Goal: Feedback & Contribution: Leave review/rating

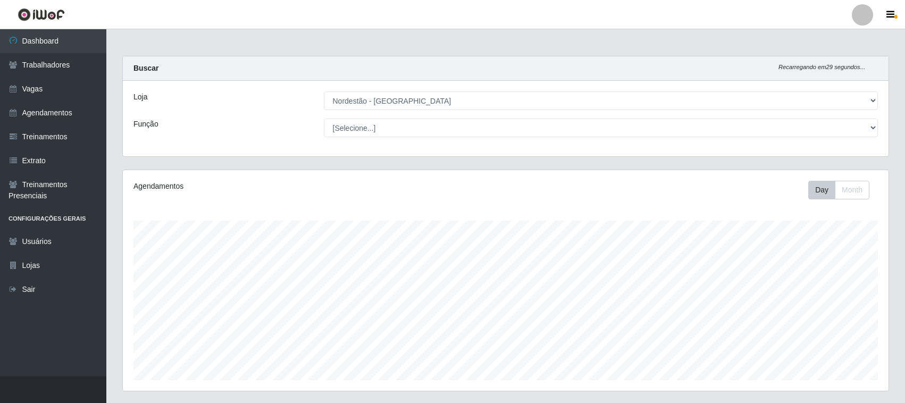
select select "420"
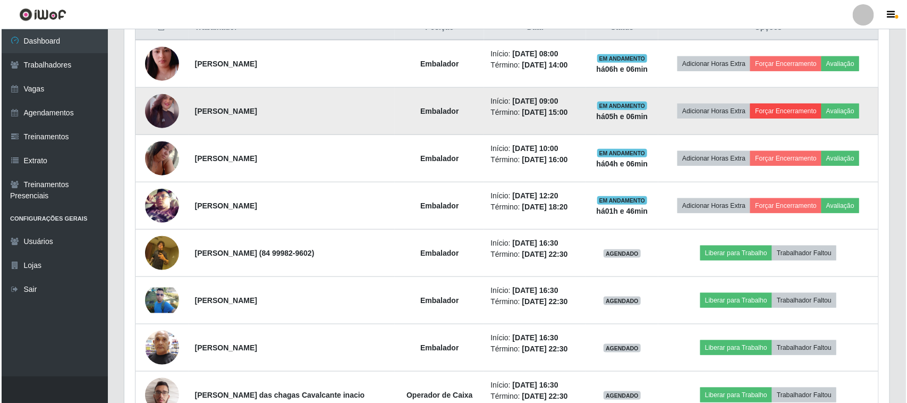
scroll to position [361, 0]
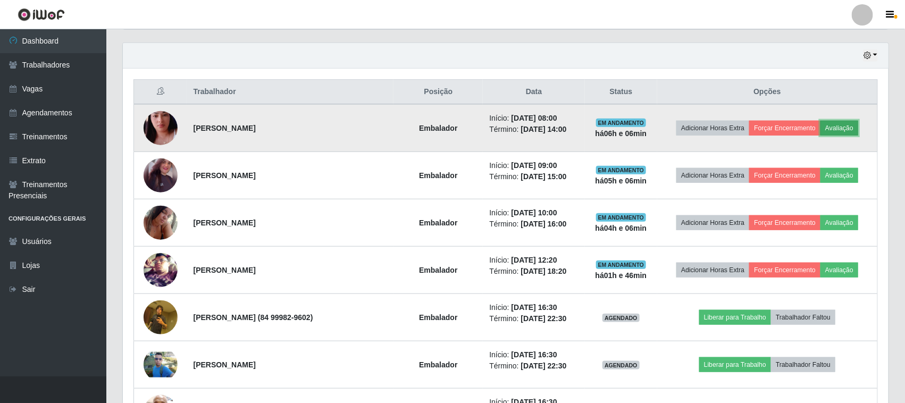
click at [848, 129] on button "Avaliação" at bounding box center [839, 128] width 38 height 15
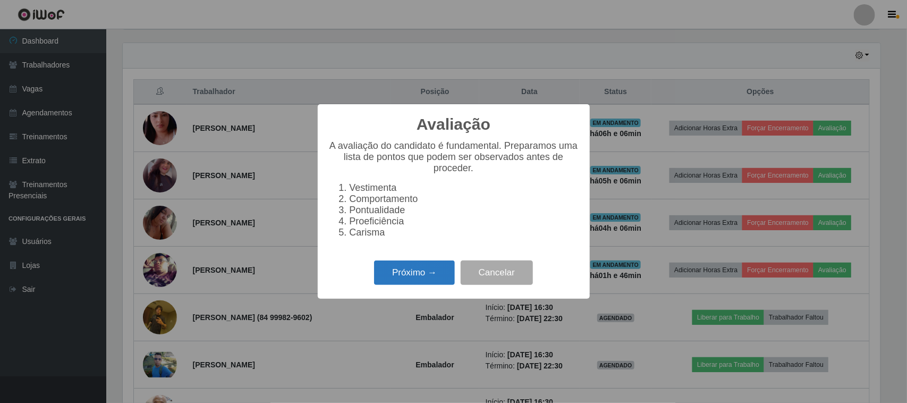
click at [432, 285] on button "Próximo →" at bounding box center [414, 272] width 81 height 25
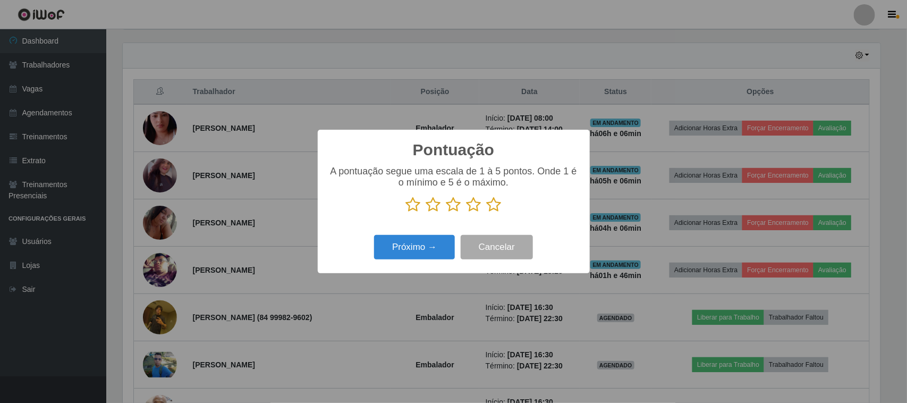
click at [495, 204] on icon at bounding box center [494, 205] width 15 height 16
click at [487, 213] on input "radio" at bounding box center [487, 213] width 0 height 0
click at [495, 204] on icon at bounding box center [494, 205] width 15 height 16
click at [487, 213] on input "radio" at bounding box center [487, 213] width 0 height 0
click at [448, 238] on button "Próximo →" at bounding box center [414, 247] width 81 height 25
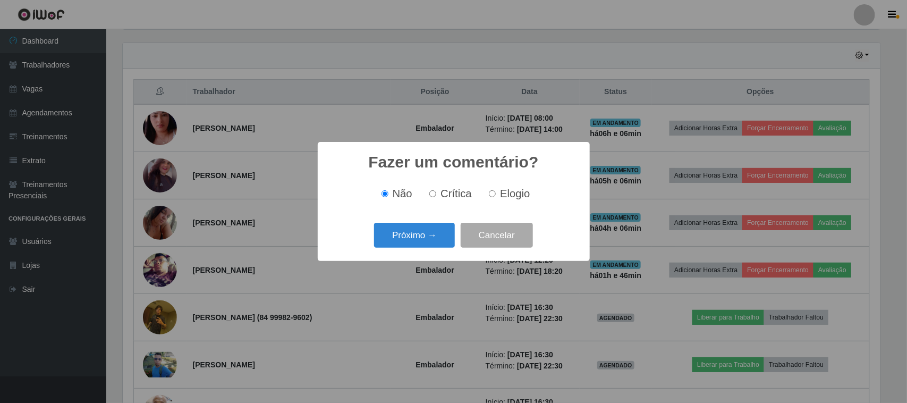
click at [504, 190] on span "Elogio" at bounding box center [515, 194] width 30 height 12
click at [496, 190] on input "Elogio" at bounding box center [492, 193] width 7 height 7
radio input "true"
click at [431, 231] on button "Próximo →" at bounding box center [414, 235] width 81 height 25
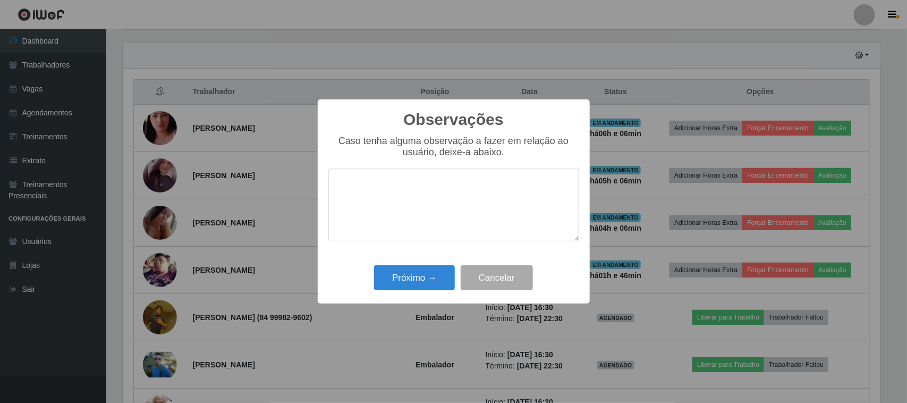
click at [434, 216] on textarea at bounding box center [454, 205] width 251 height 73
type textarea "pontual"
click at [406, 290] on button "Próximo →" at bounding box center [414, 277] width 81 height 25
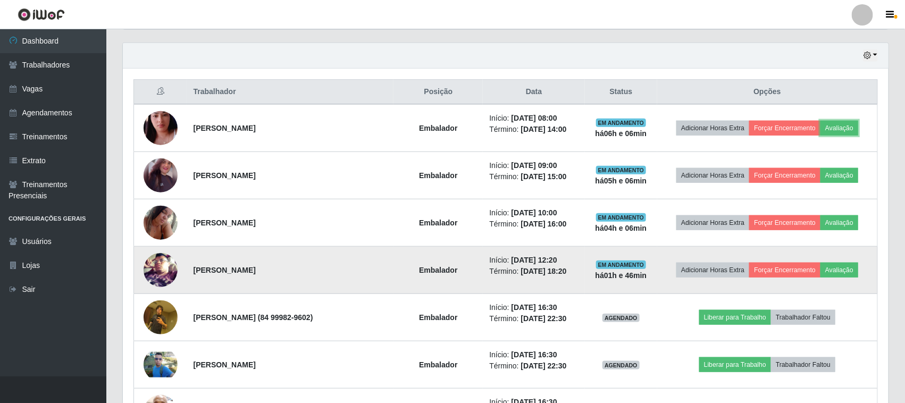
scroll to position [221, 765]
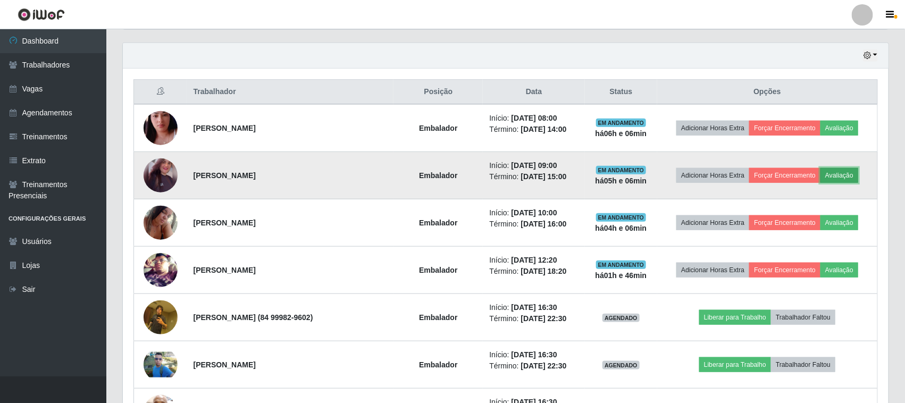
click at [838, 175] on button "Avaliação" at bounding box center [839, 175] width 38 height 15
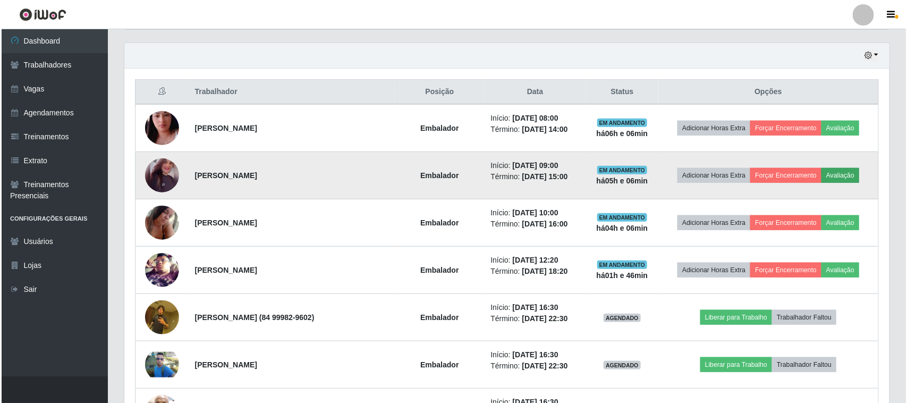
scroll to position [221, 758]
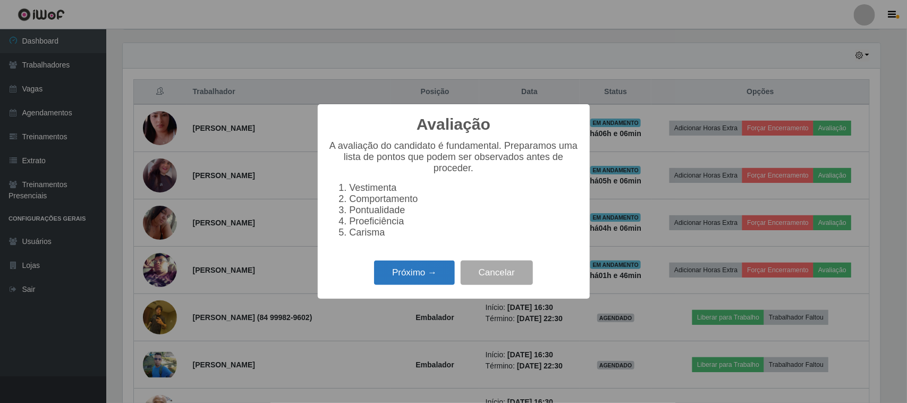
click at [422, 285] on button "Próximo →" at bounding box center [414, 272] width 81 height 25
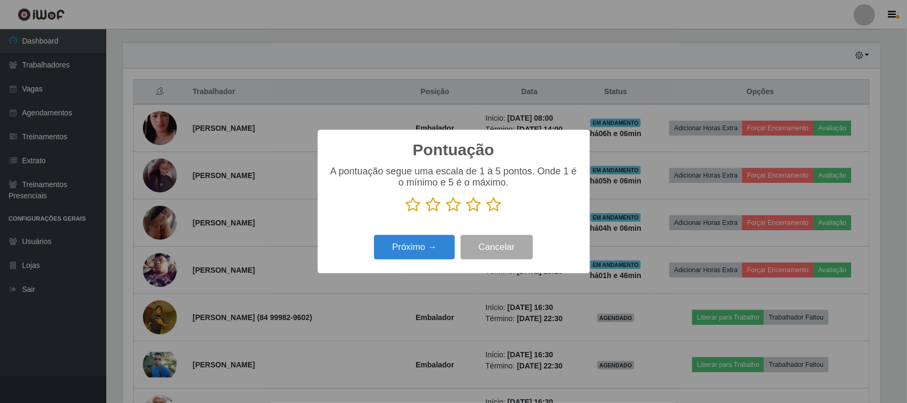
scroll to position [531362, 530824]
click at [500, 204] on icon at bounding box center [494, 205] width 15 height 16
click at [487, 213] on input "radio" at bounding box center [487, 213] width 0 height 0
click at [489, 211] on icon at bounding box center [494, 205] width 15 height 16
click at [487, 213] on input "radio" at bounding box center [487, 213] width 0 height 0
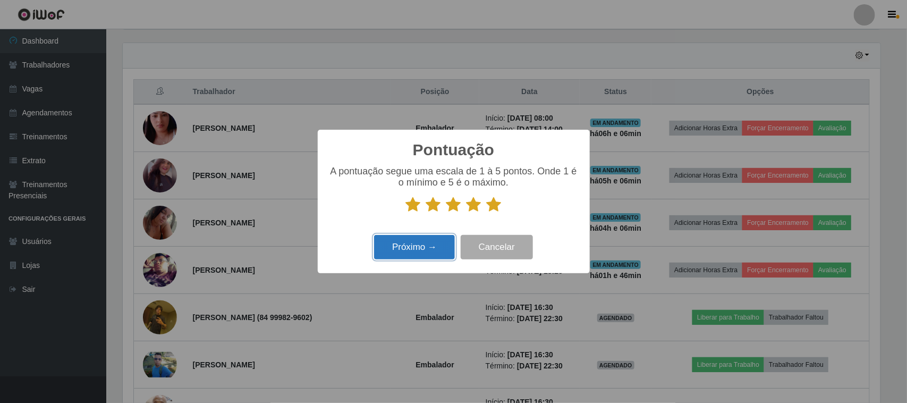
click at [417, 240] on button "Próximo →" at bounding box center [414, 247] width 81 height 25
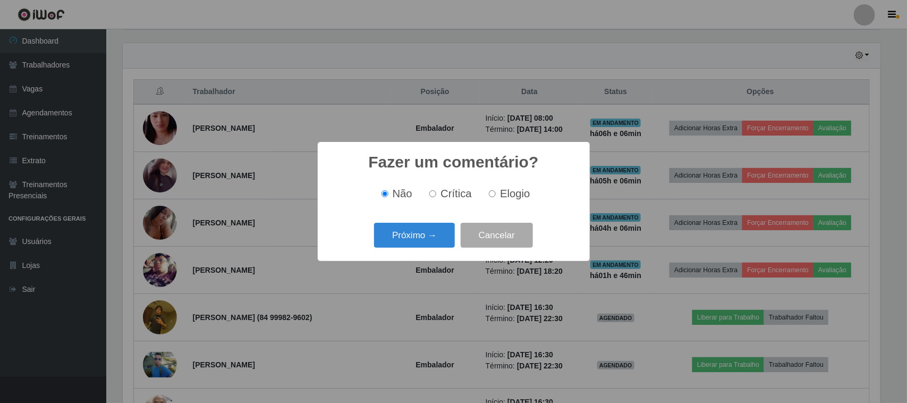
click at [495, 195] on label "Elogio" at bounding box center [507, 194] width 45 height 12
click at [495, 195] on input "Elogio" at bounding box center [492, 193] width 7 height 7
radio input "true"
click at [415, 237] on button "Próximo →" at bounding box center [414, 235] width 81 height 25
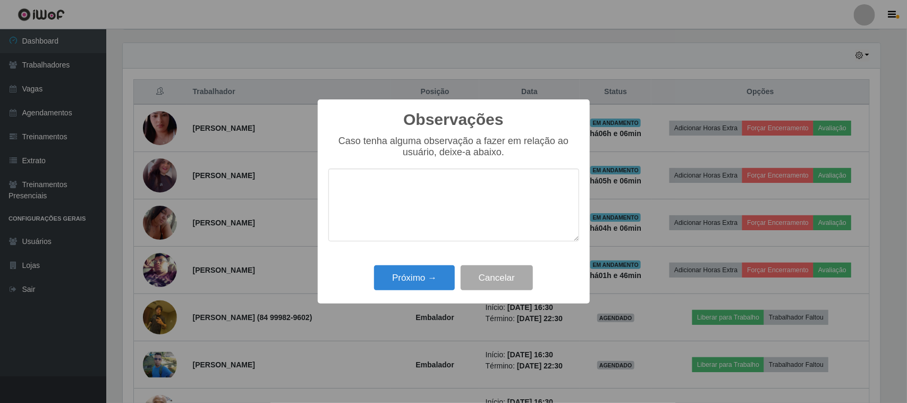
click at [472, 187] on textarea at bounding box center [454, 205] width 251 height 73
type textarea "pontual"
click at [415, 272] on button "Próximo →" at bounding box center [414, 277] width 81 height 25
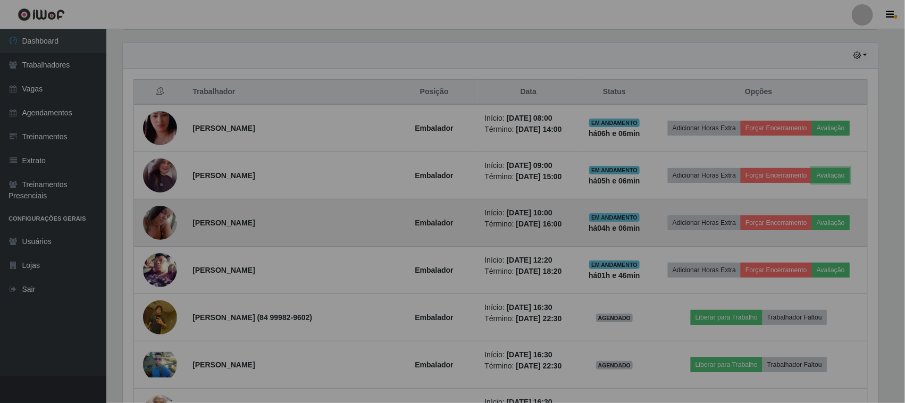
scroll to position [221, 765]
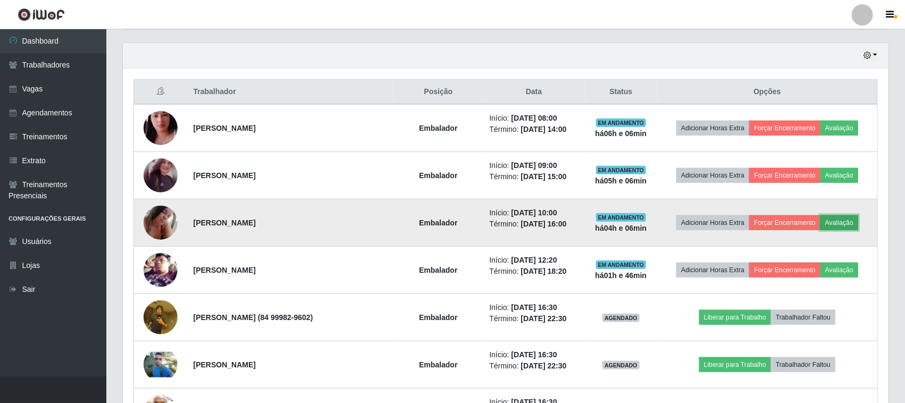
click at [824, 230] on button "Avaliação" at bounding box center [839, 222] width 38 height 15
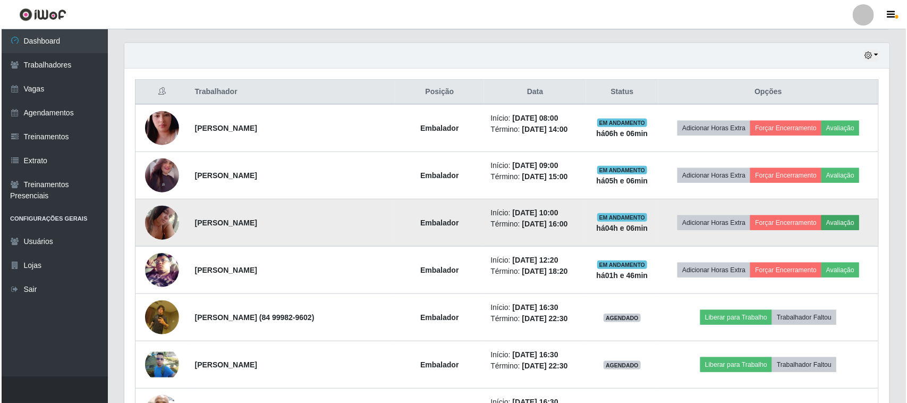
scroll to position [221, 758]
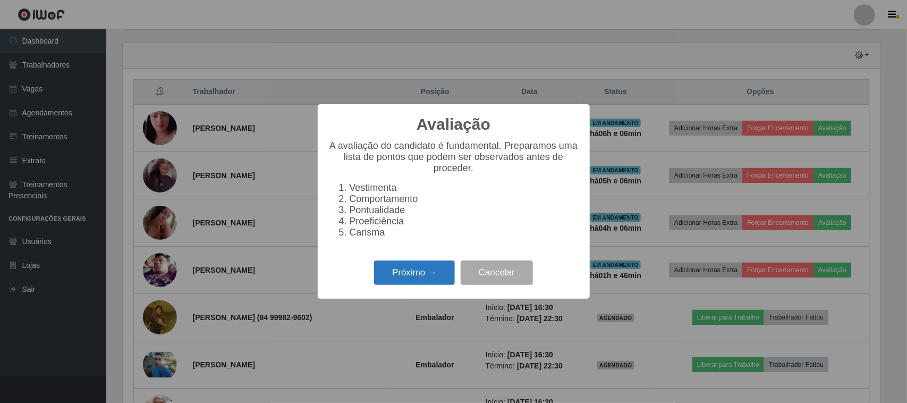
click at [426, 285] on button "Próximo →" at bounding box center [414, 272] width 81 height 25
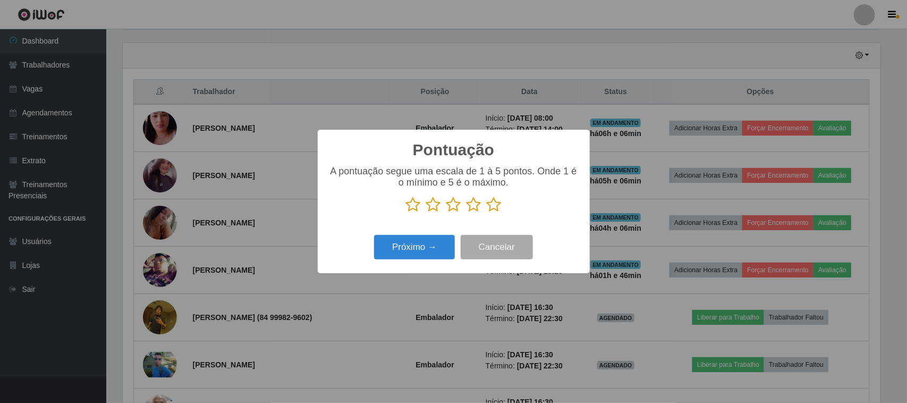
click at [492, 206] on icon at bounding box center [494, 205] width 15 height 16
click at [487, 213] on input "radio" at bounding box center [487, 213] width 0 height 0
click at [440, 242] on button "Próximo →" at bounding box center [414, 247] width 81 height 25
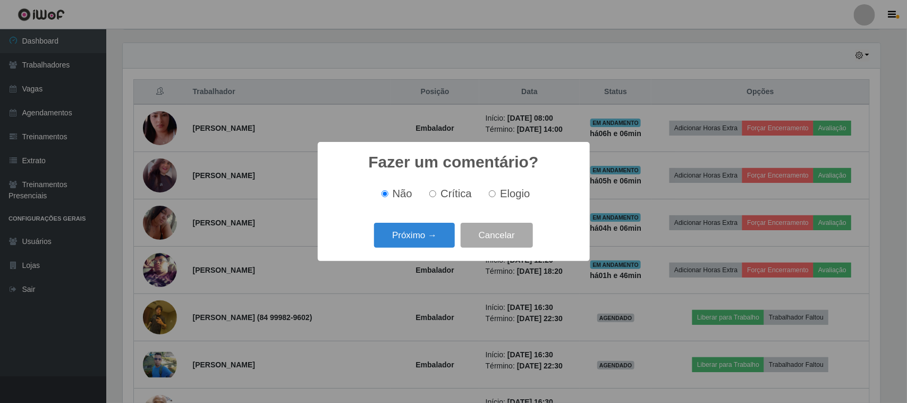
click at [508, 191] on span "Elogio" at bounding box center [515, 194] width 30 height 12
click at [496, 191] on input "Elogio" at bounding box center [492, 193] width 7 height 7
radio input "true"
click at [428, 235] on button "Próximo →" at bounding box center [414, 235] width 81 height 25
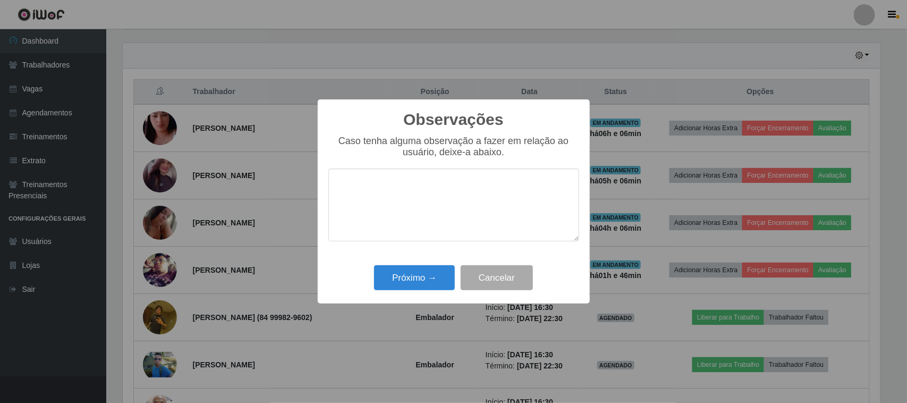
click at [476, 198] on textarea at bounding box center [454, 205] width 251 height 73
type textarea "pontual"
click at [402, 278] on button "Próximo →" at bounding box center [414, 277] width 81 height 25
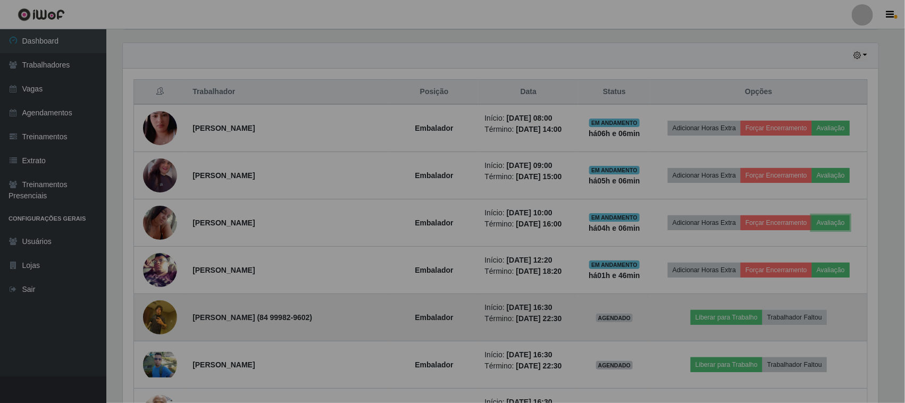
scroll to position [221, 765]
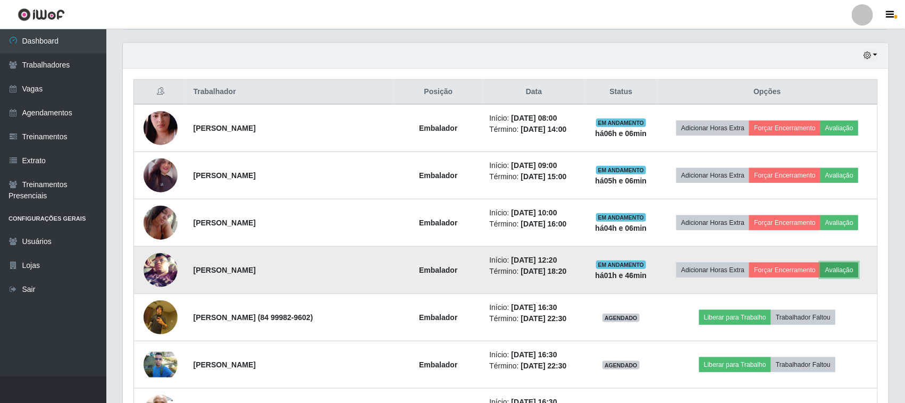
click at [851, 274] on button "Avaliação" at bounding box center [839, 270] width 38 height 15
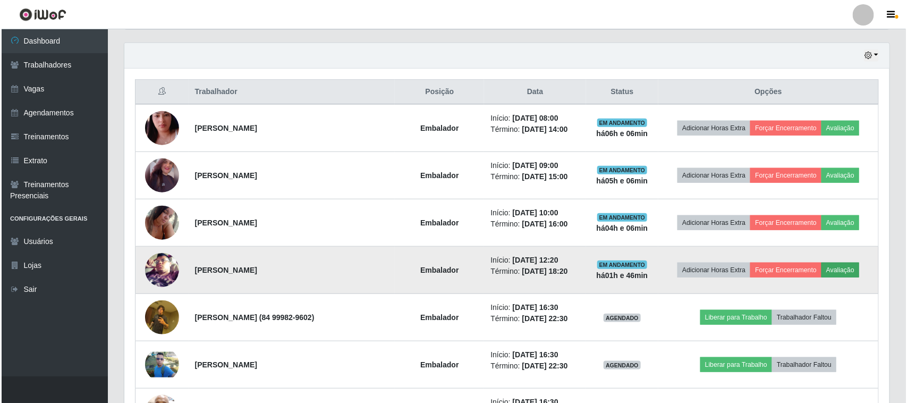
scroll to position [221, 758]
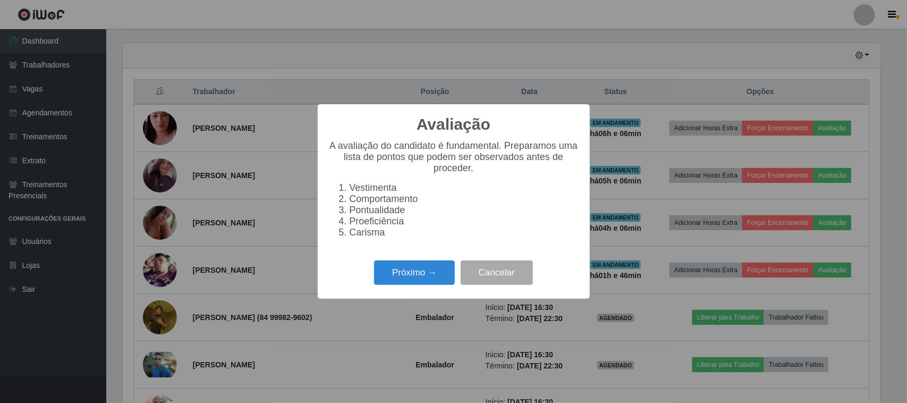
click at [367, 267] on div "Próximo → Cancelar" at bounding box center [454, 272] width 251 height 30
click at [415, 285] on button "Próximo →" at bounding box center [414, 272] width 81 height 25
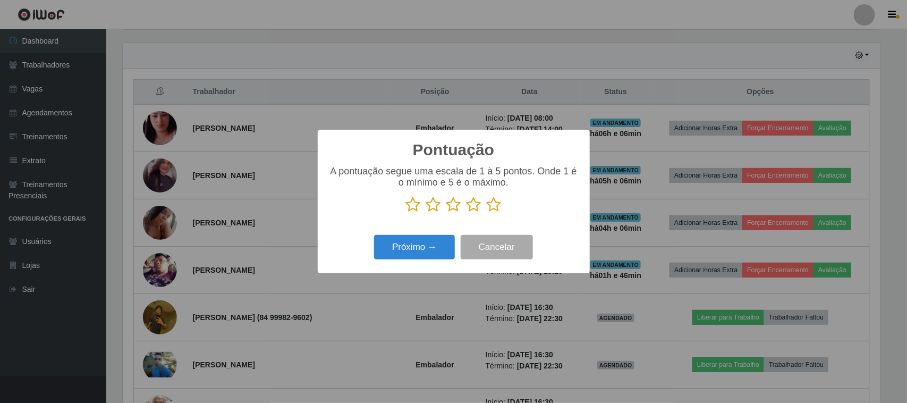
scroll to position [531362, 530824]
click at [492, 206] on icon at bounding box center [494, 205] width 15 height 16
click at [487, 213] on input "radio" at bounding box center [487, 213] width 0 height 0
click at [439, 249] on button "Próximo →" at bounding box center [414, 247] width 81 height 25
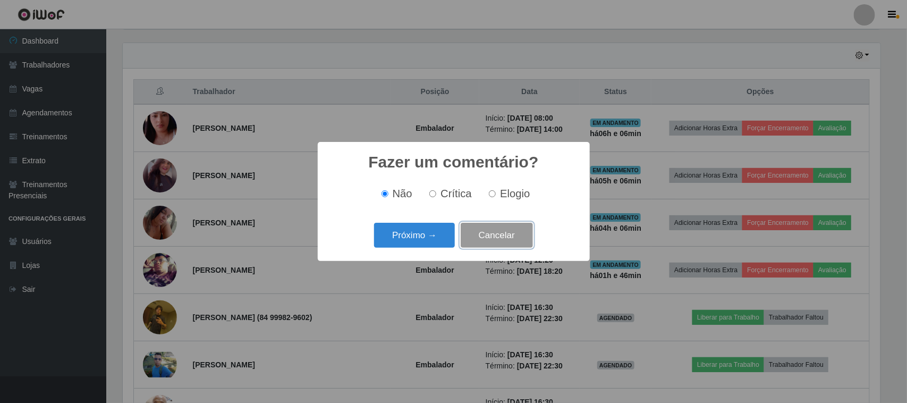
click at [473, 241] on button "Cancelar" at bounding box center [497, 235] width 72 height 25
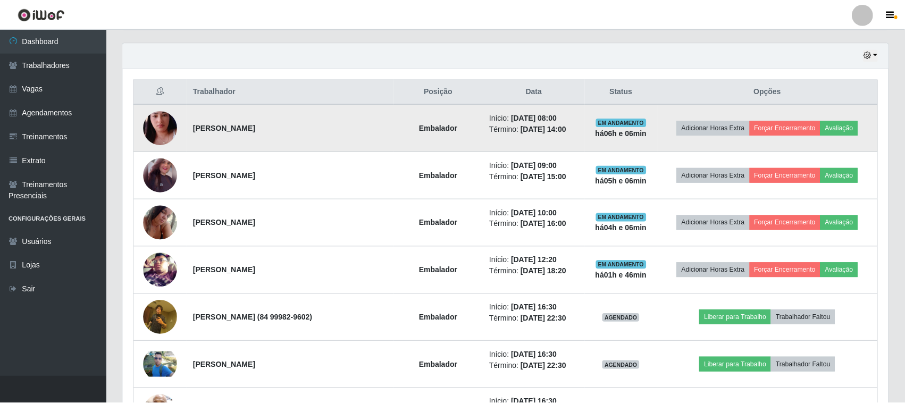
scroll to position [221, 765]
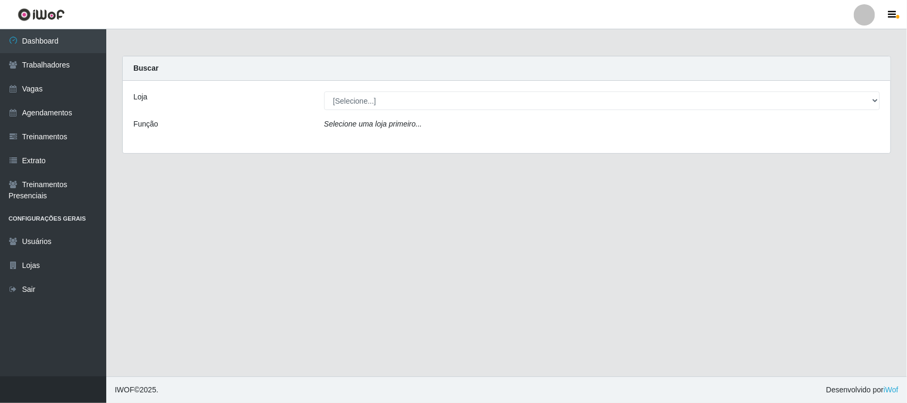
click at [609, 112] on div "Loja [Selecione...] Nordestão - [GEOGRAPHIC_DATA] Função Selecione uma loja pri…" at bounding box center [507, 117] width 768 height 72
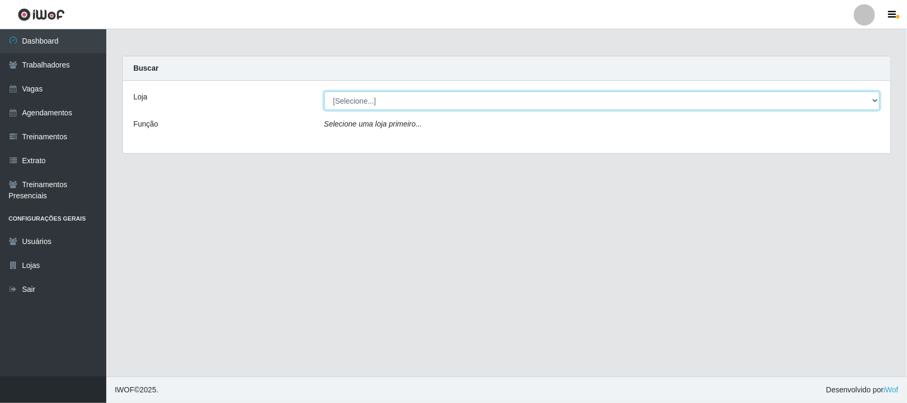
click at [615, 102] on select "[Selecione...] Nordestão - [GEOGRAPHIC_DATA]" at bounding box center [602, 100] width 556 height 19
click at [324, 91] on select "[Selecione...] Nordestão - [GEOGRAPHIC_DATA]" at bounding box center [602, 100] width 556 height 19
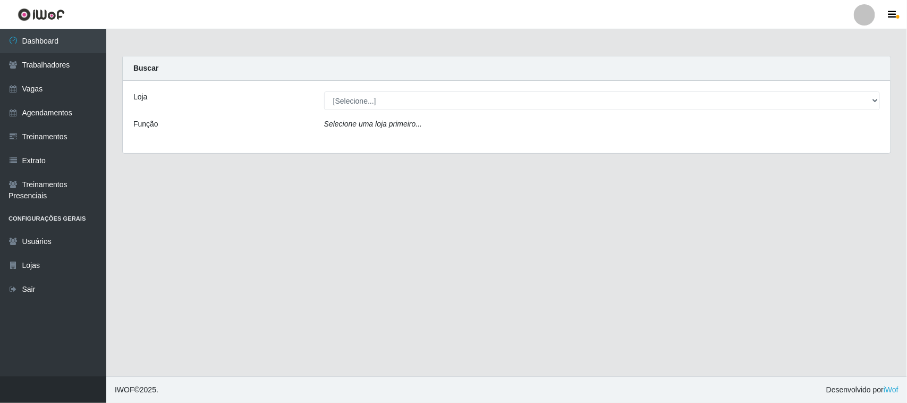
click at [601, 129] on div "Selecione uma loja primeiro..." at bounding box center [602, 126] width 572 height 15
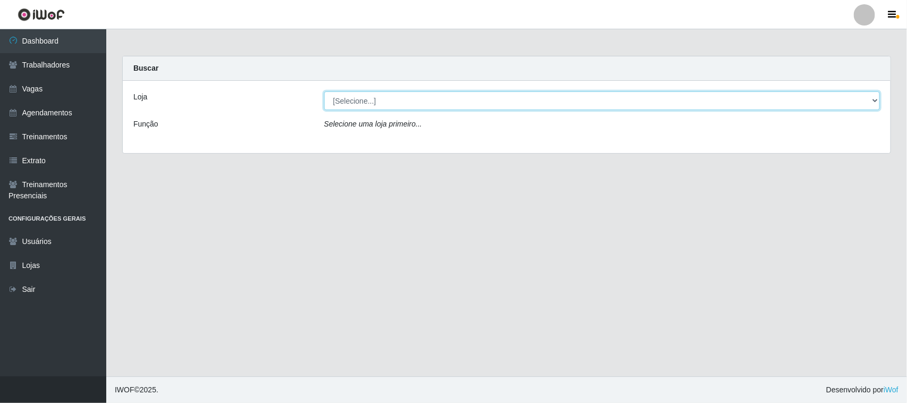
click at [607, 97] on select "[Selecione...] Nordestão - [GEOGRAPHIC_DATA]" at bounding box center [602, 100] width 556 height 19
select select "420"
click at [324, 91] on select "[Selecione...] Nordestão - [GEOGRAPHIC_DATA]" at bounding box center [602, 100] width 556 height 19
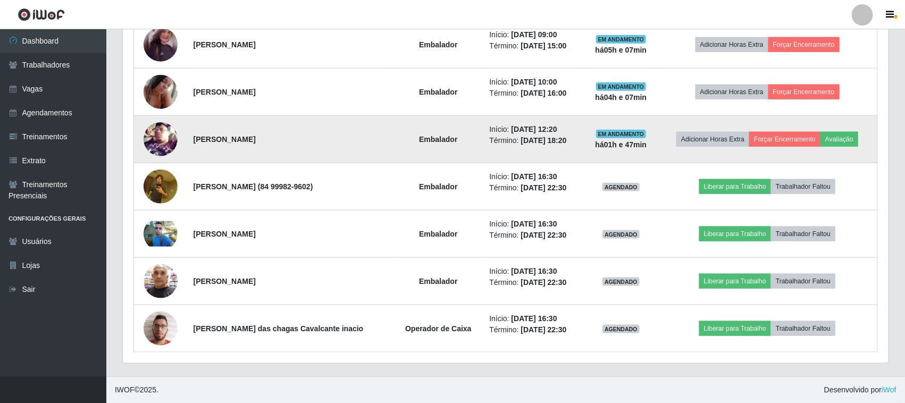
scroll to position [361, 0]
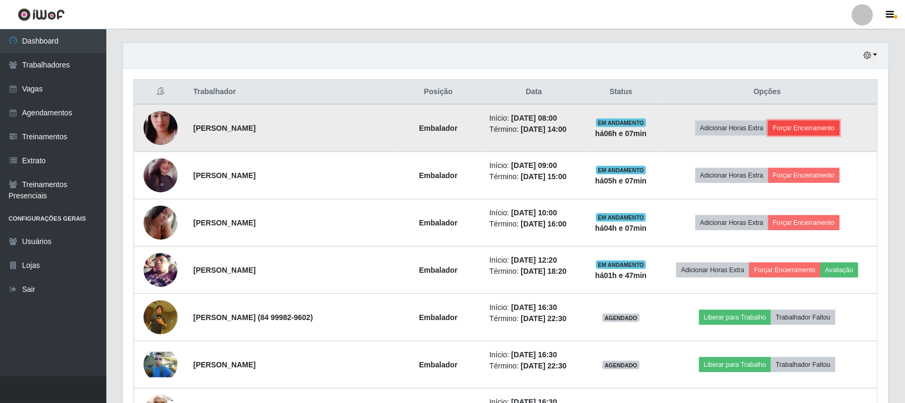
click at [798, 132] on button "Forçar Encerramento" at bounding box center [803, 128] width 71 height 15
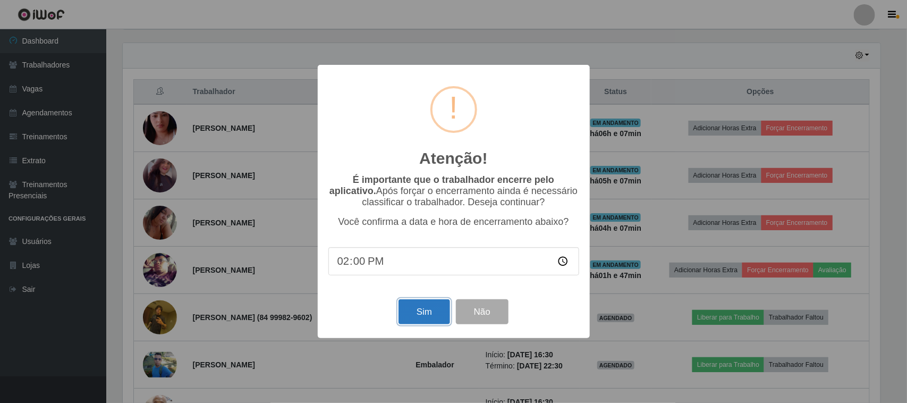
click at [420, 315] on button "Sim" at bounding box center [425, 311] width 52 height 25
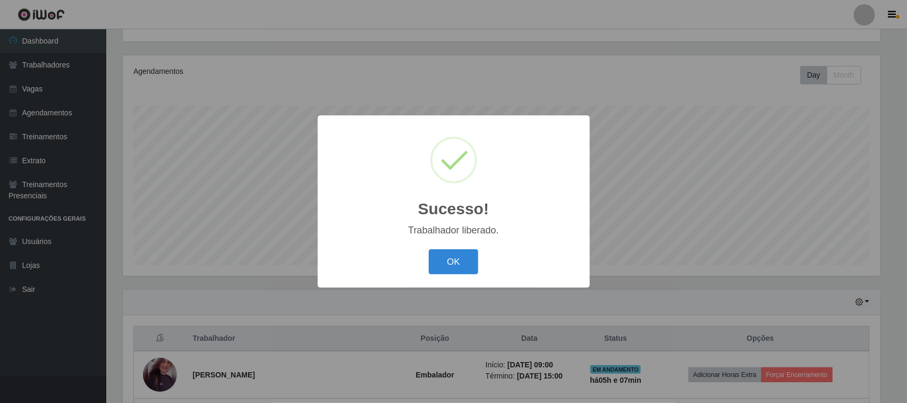
drag, startPoint x: 457, startPoint y: 270, endPoint x: 494, endPoint y: 242, distance: 46.0
click at [457, 270] on button "OK" at bounding box center [453, 261] width 49 height 25
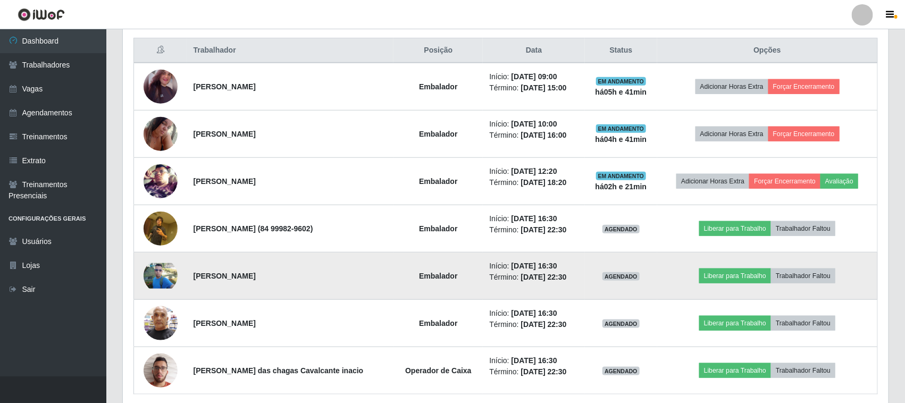
scroll to position [380, 0]
